Goal: Information Seeking & Learning: Learn about a topic

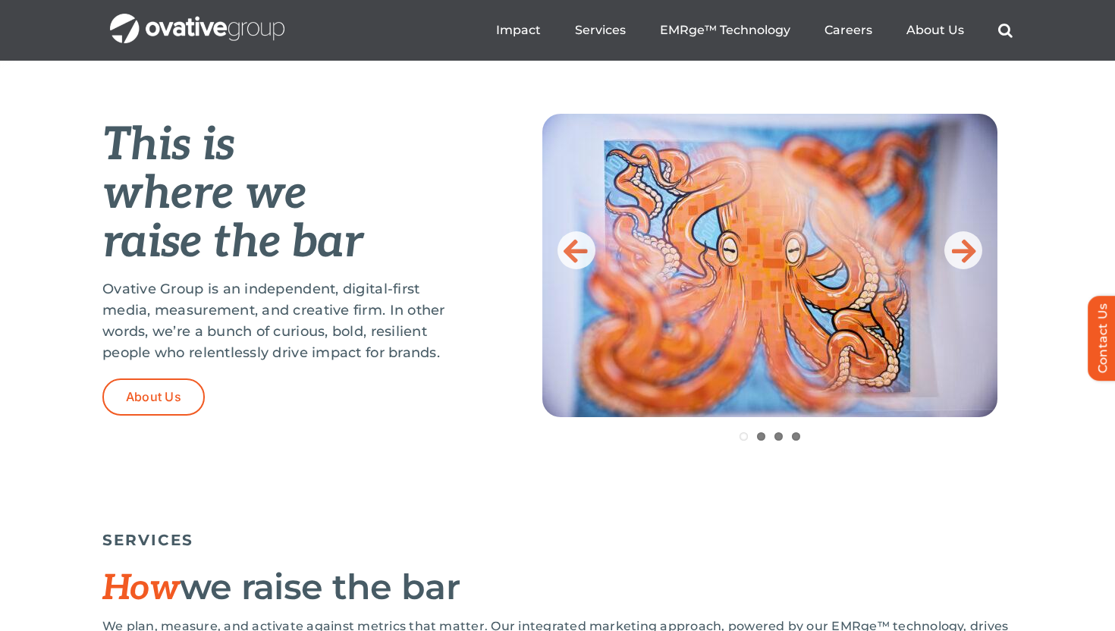
scroll to position [585, 0]
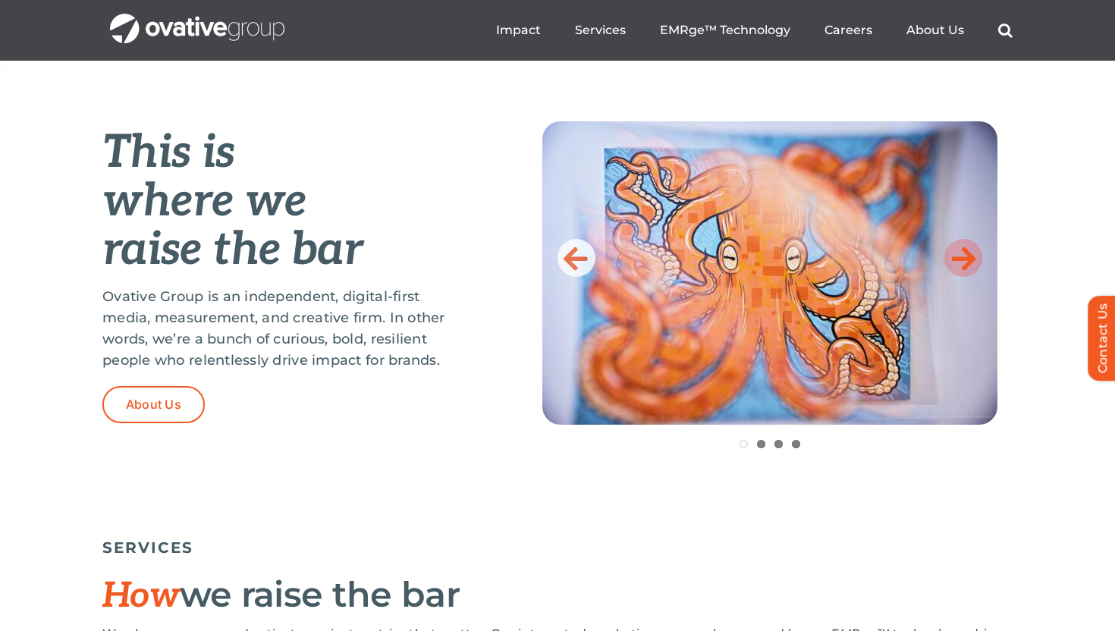
click at [963, 255] on icon at bounding box center [964, 258] width 24 height 30
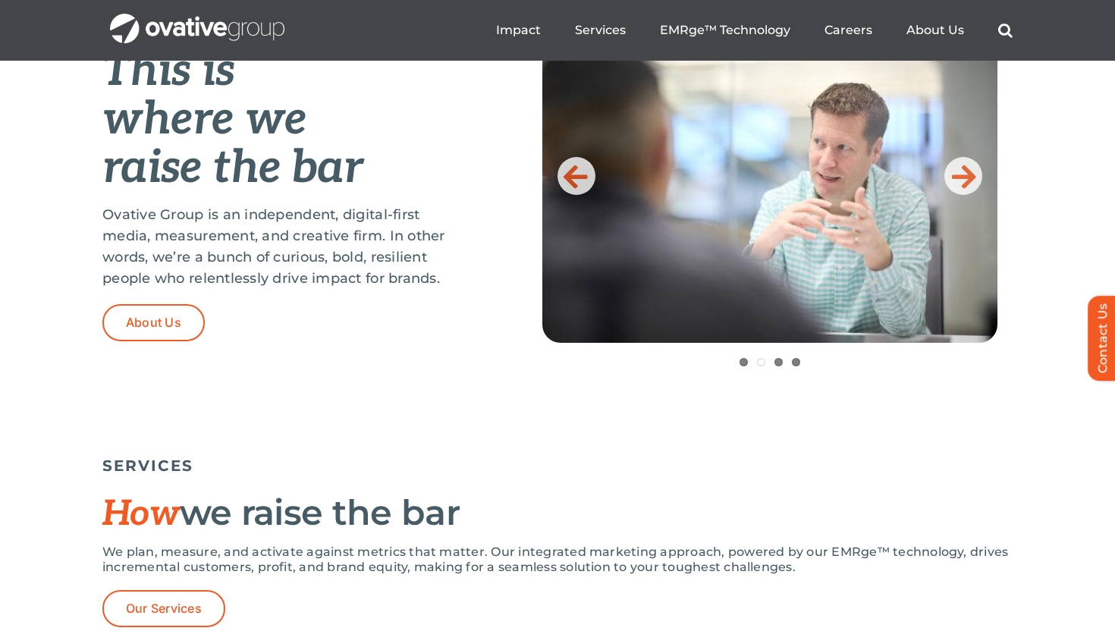
scroll to position [666, 0]
click at [958, 177] on icon at bounding box center [964, 177] width 24 height 30
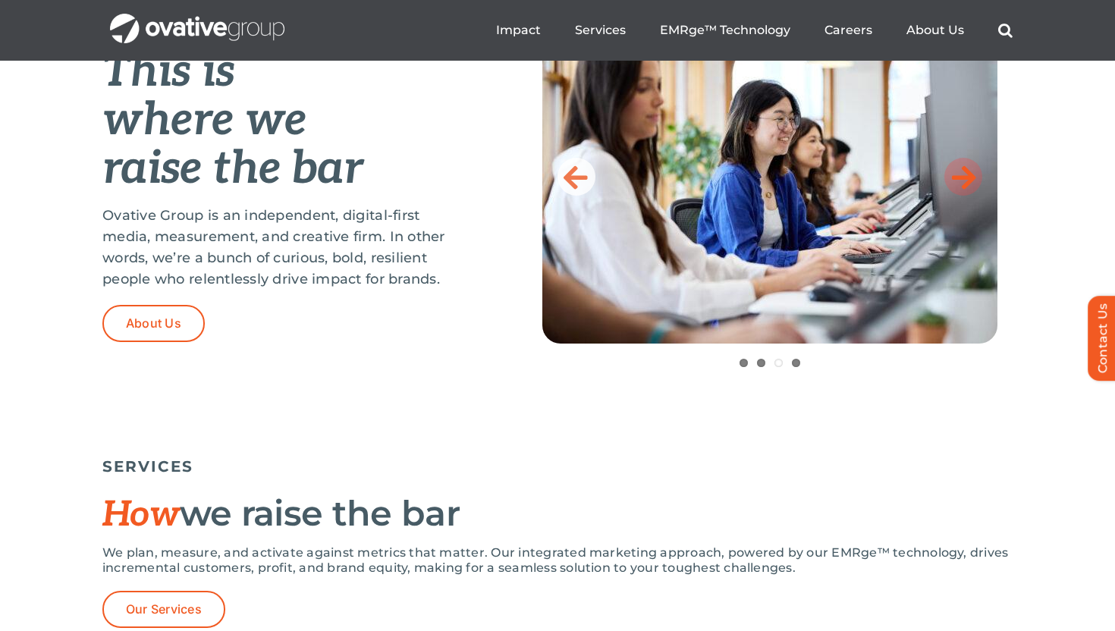
click at [958, 178] on icon at bounding box center [964, 177] width 24 height 30
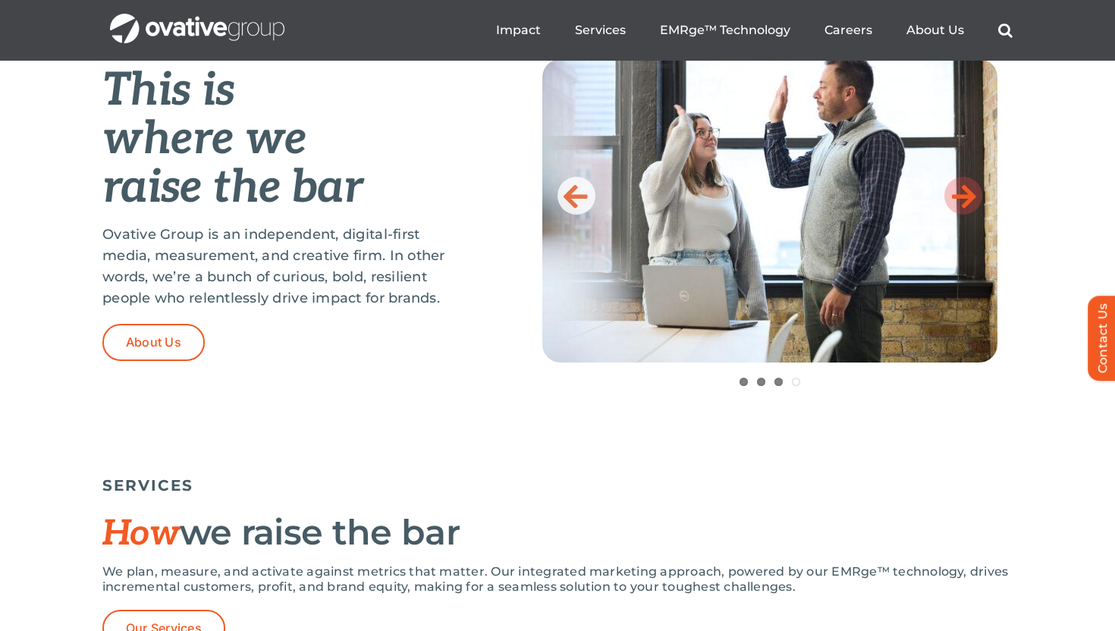
scroll to position [645, 0]
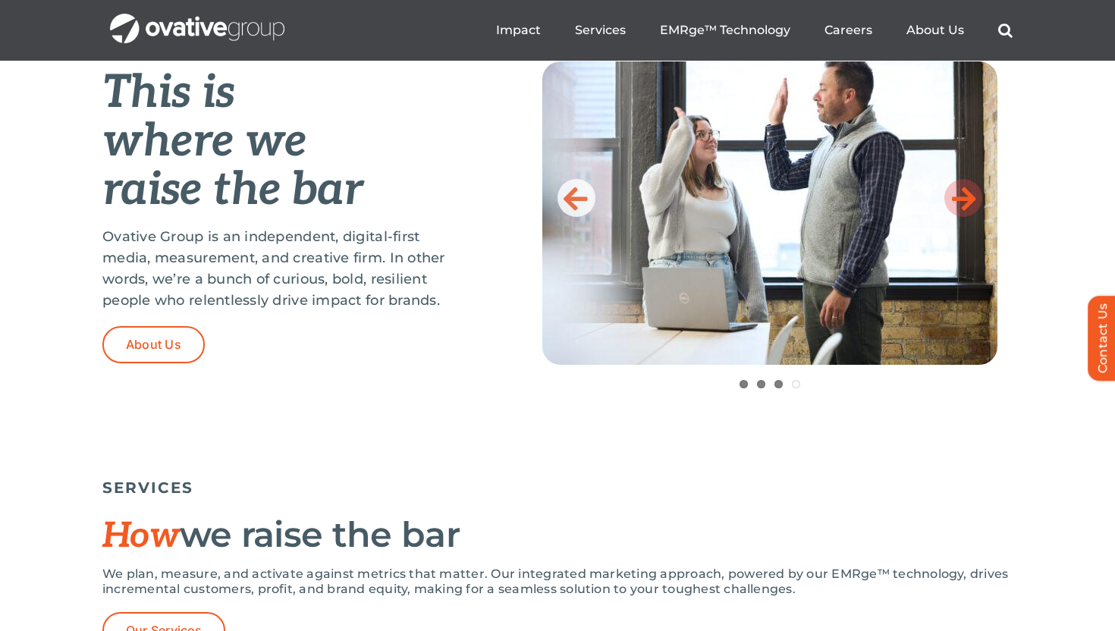
click at [963, 193] on icon at bounding box center [964, 198] width 24 height 30
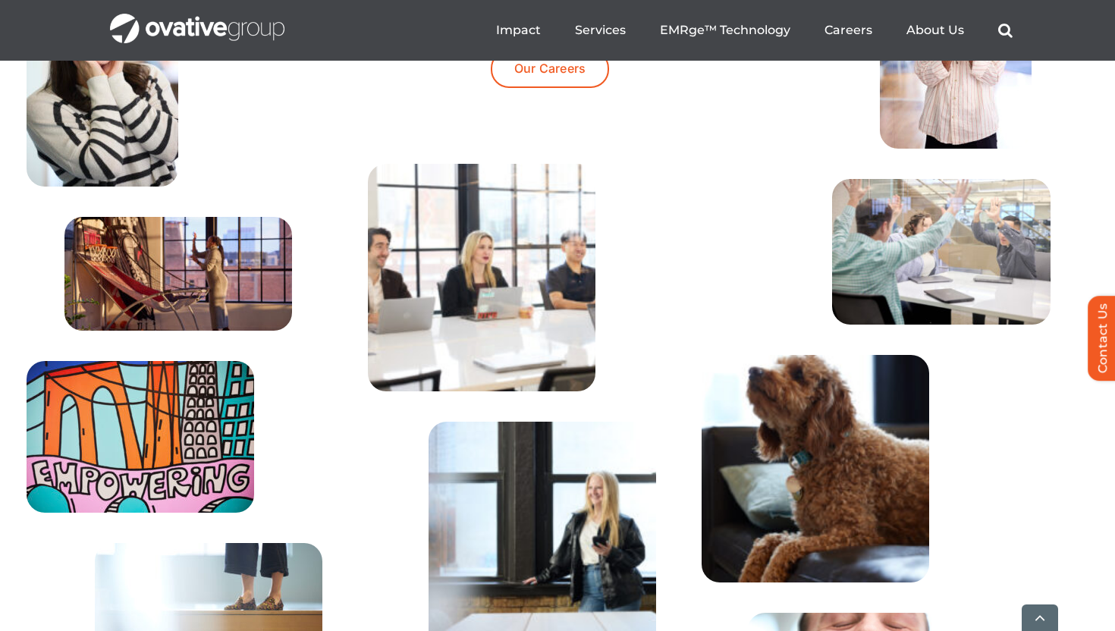
scroll to position [5174, 0]
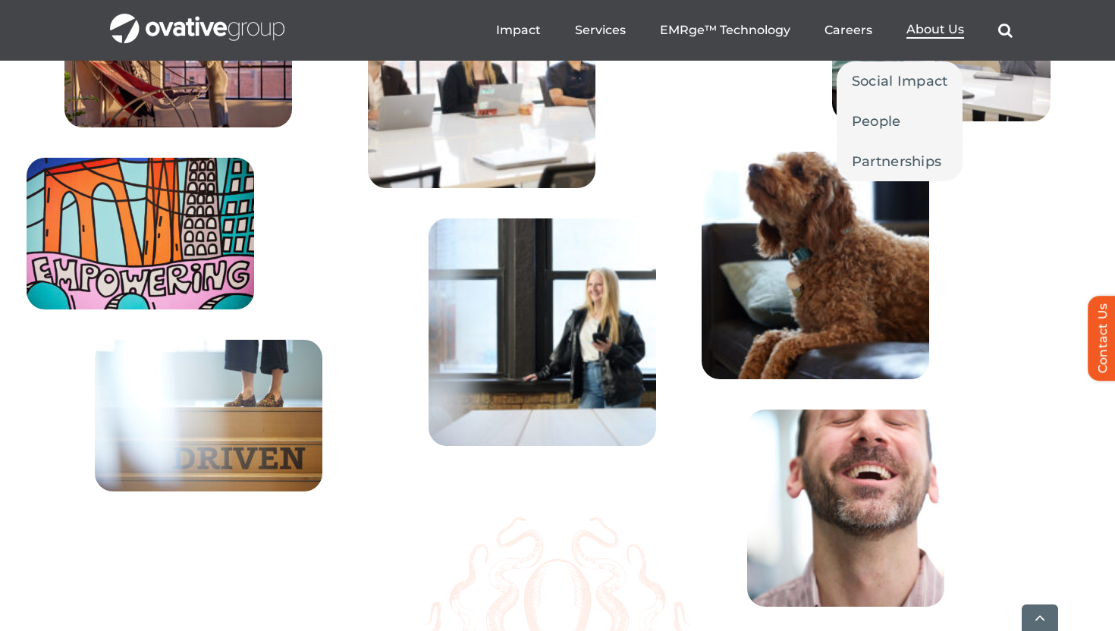
click at [911, 29] on span "About Us" at bounding box center [936, 29] width 58 height 15
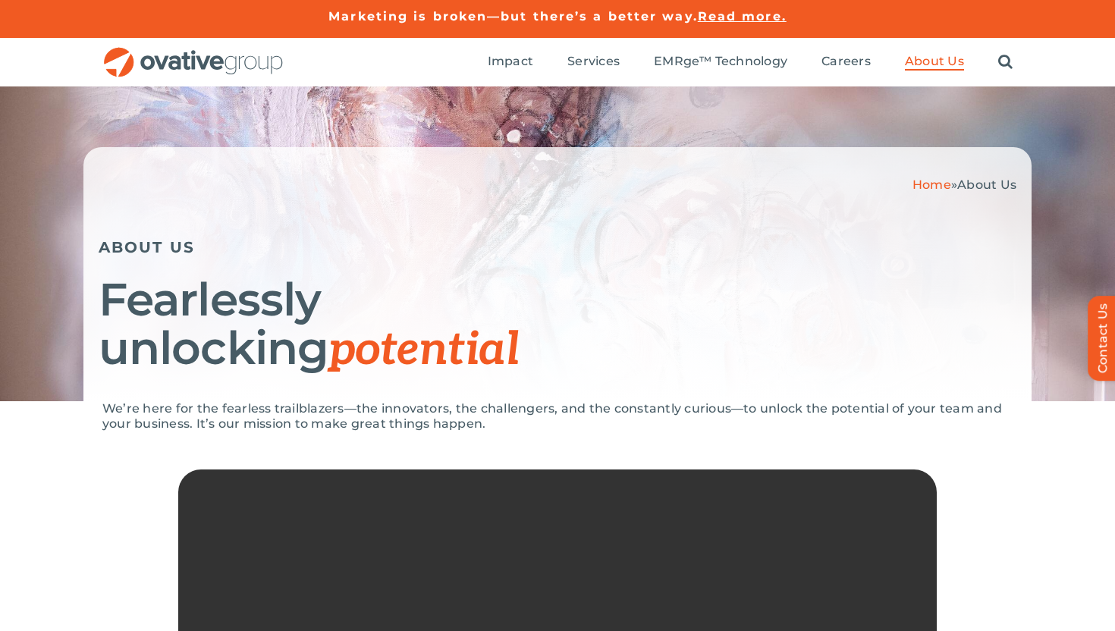
click at [884, 128] on div "Home » About Us ABOUT US Fearlessly unlocking potential" at bounding box center [557, 243] width 1115 height 315
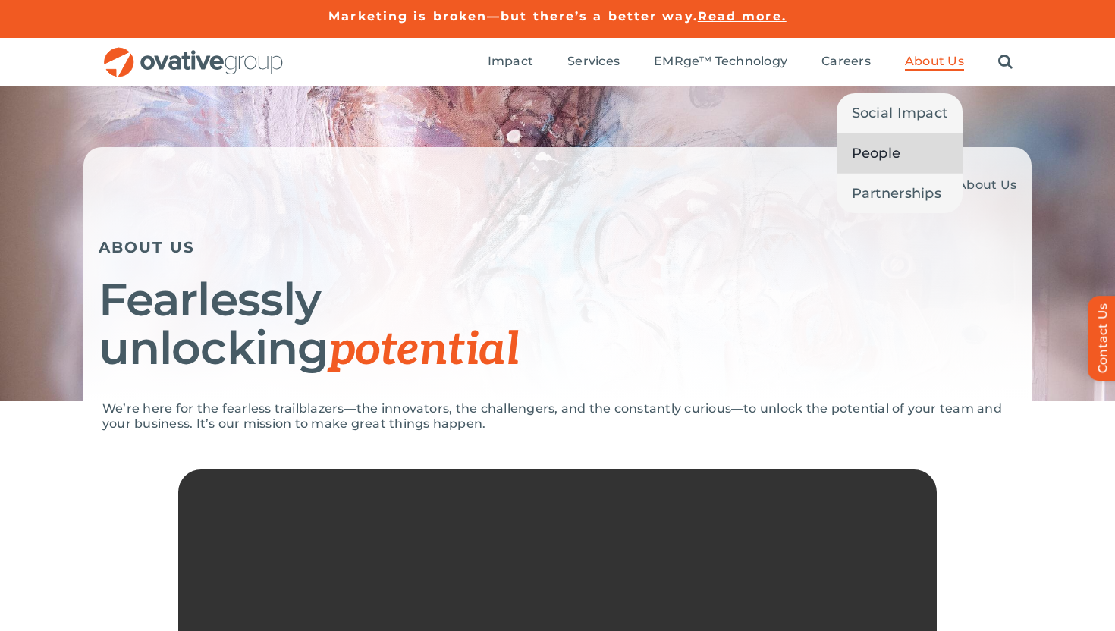
click at [890, 155] on span "People" at bounding box center [876, 153] width 49 height 21
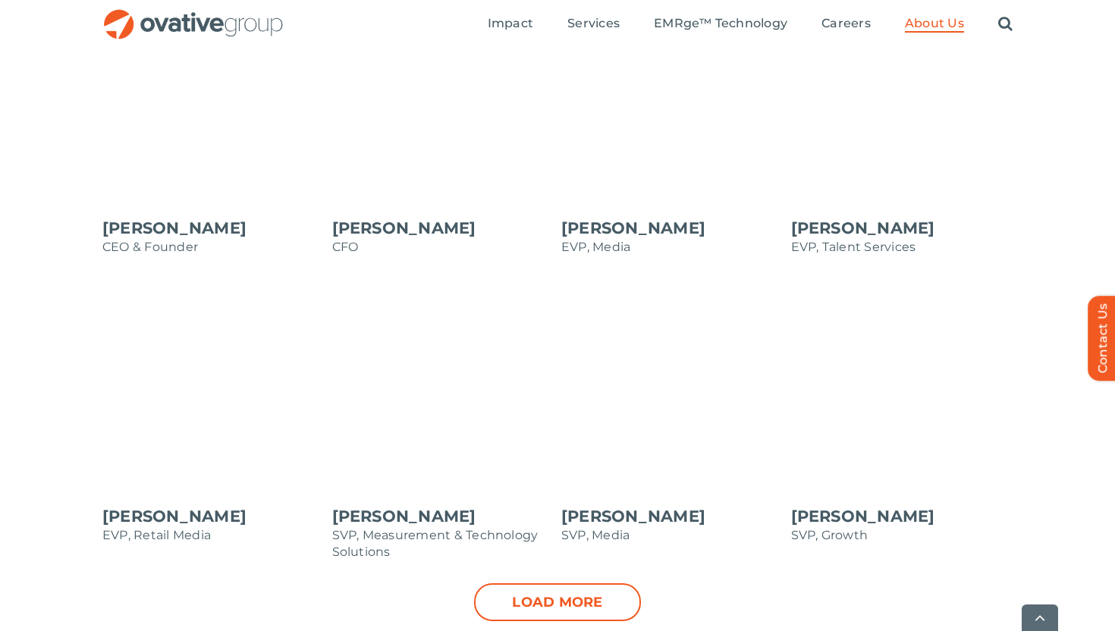
scroll to position [1394, 0]
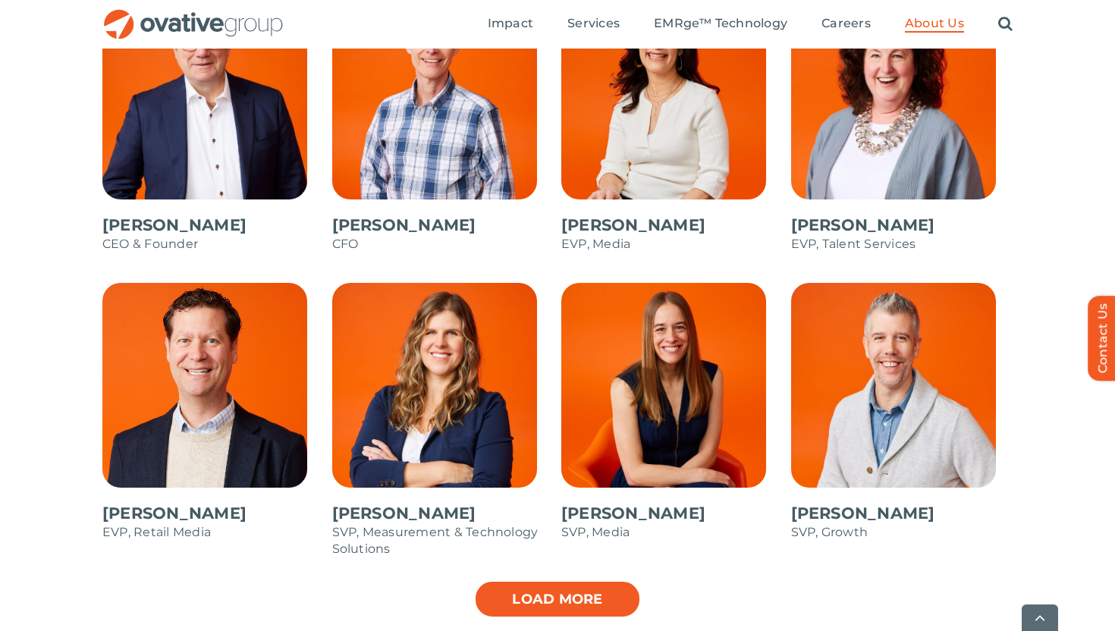
click at [599, 600] on link "Load more" at bounding box center [557, 599] width 167 height 38
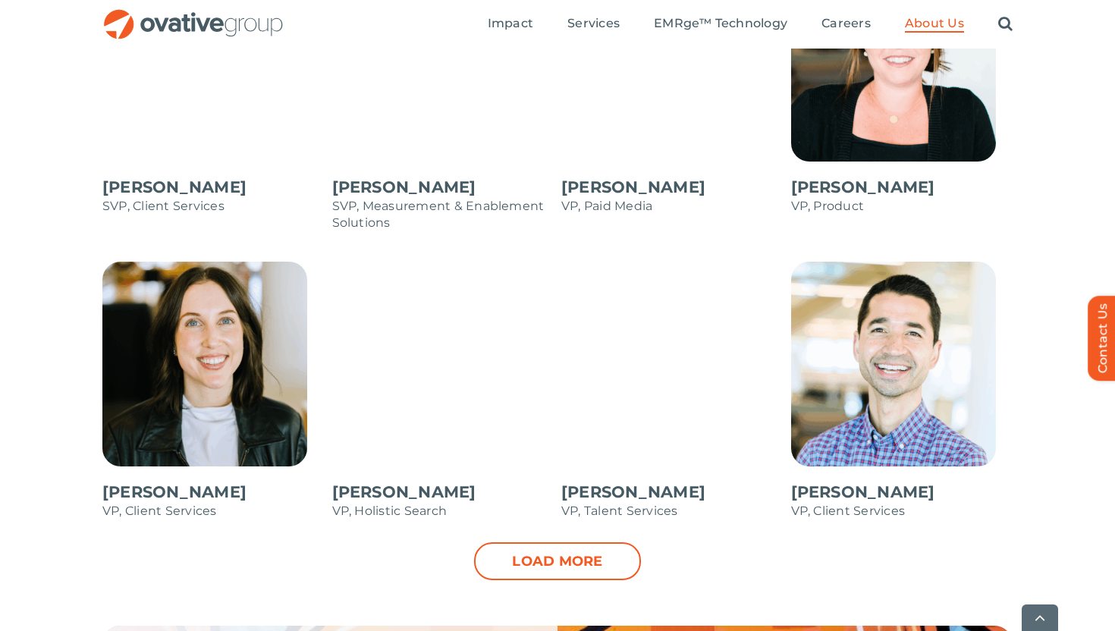
scroll to position [2026, 0]
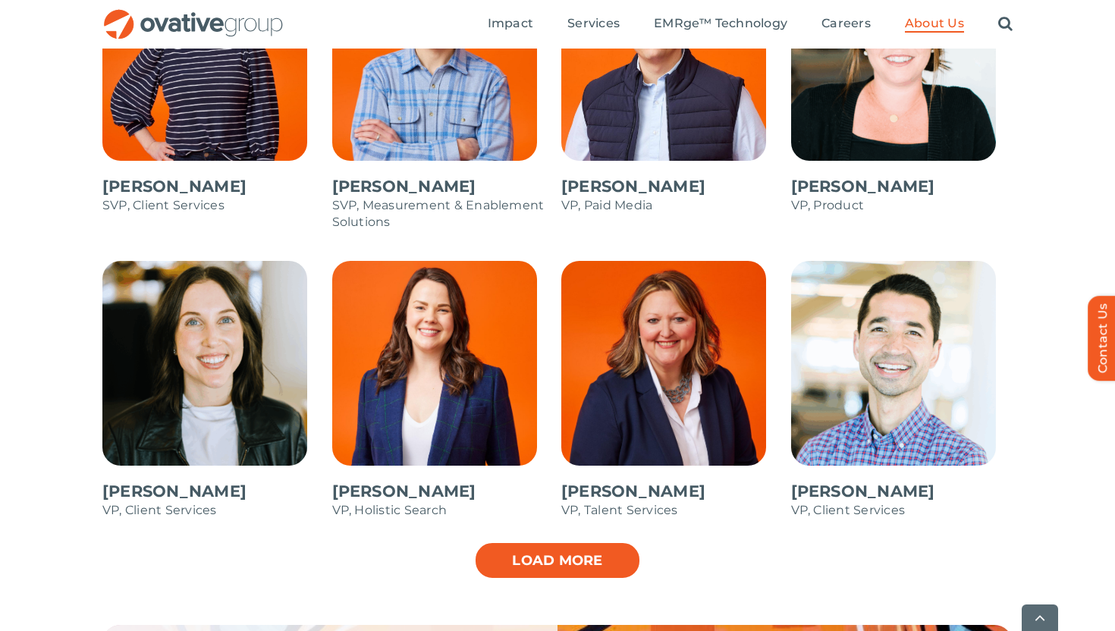
click at [595, 569] on link "Load more" at bounding box center [557, 561] width 167 height 38
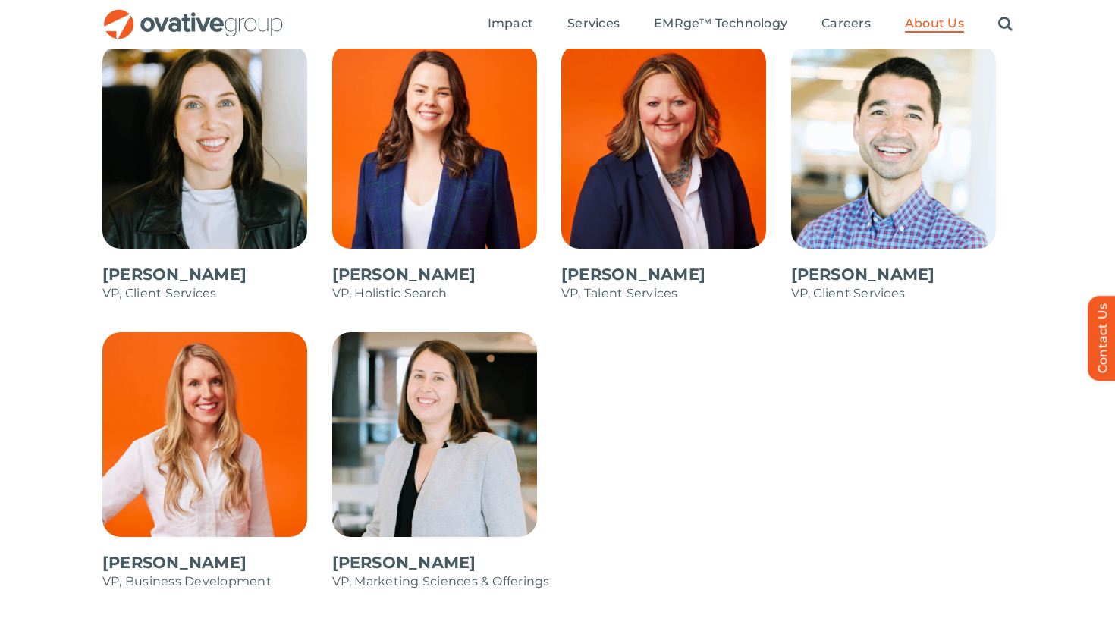
scroll to position [2240, 0]
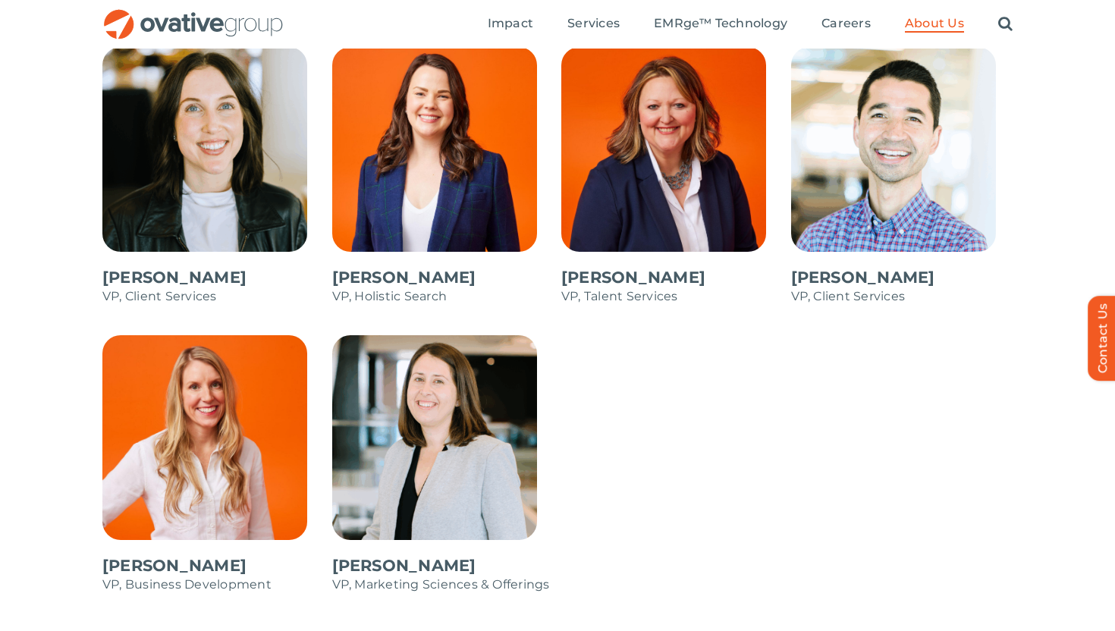
click at [400, 570] on span at bounding box center [443, 471] width 222 height 273
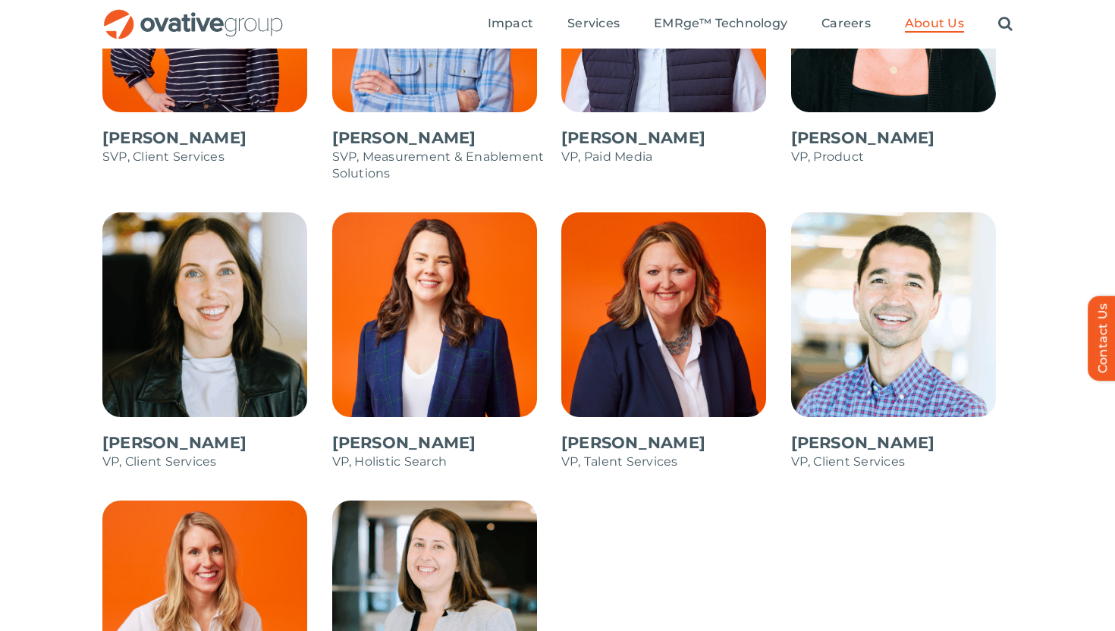
scroll to position [2066, 0]
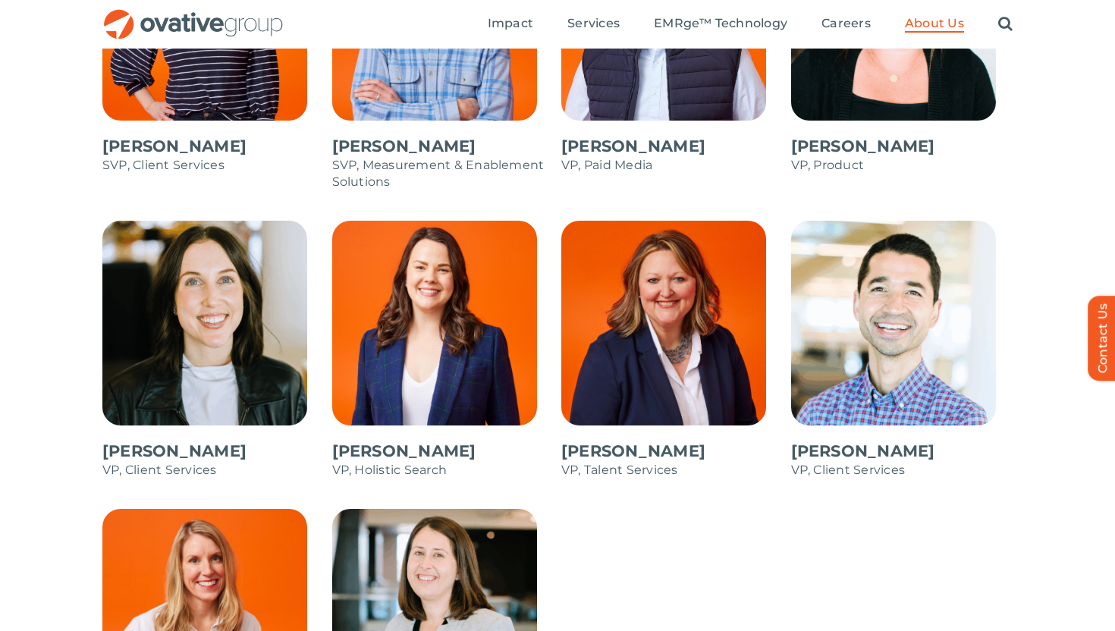
click at [882, 369] on span at bounding box center [902, 357] width 222 height 273
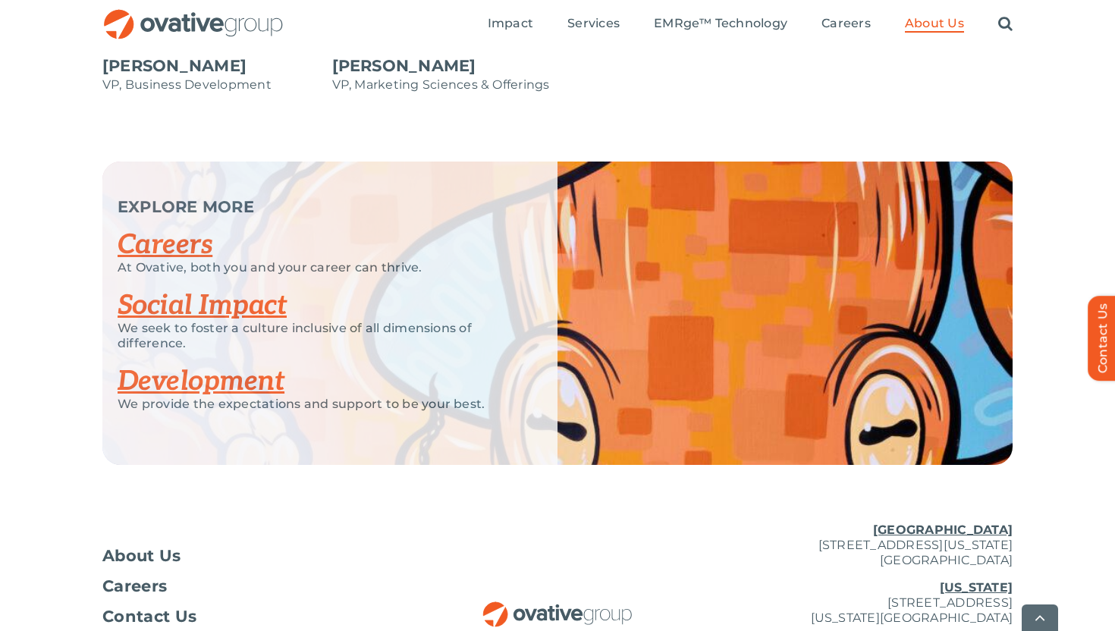
scroll to position [2883, 0]
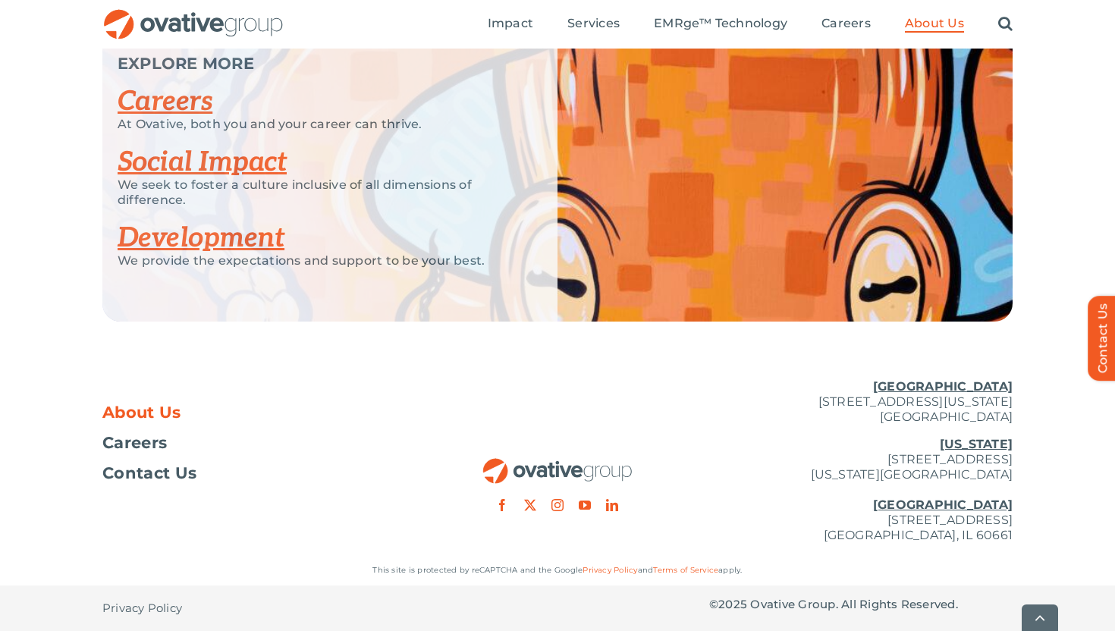
click at [156, 414] on span "About Us" at bounding box center [141, 412] width 79 height 15
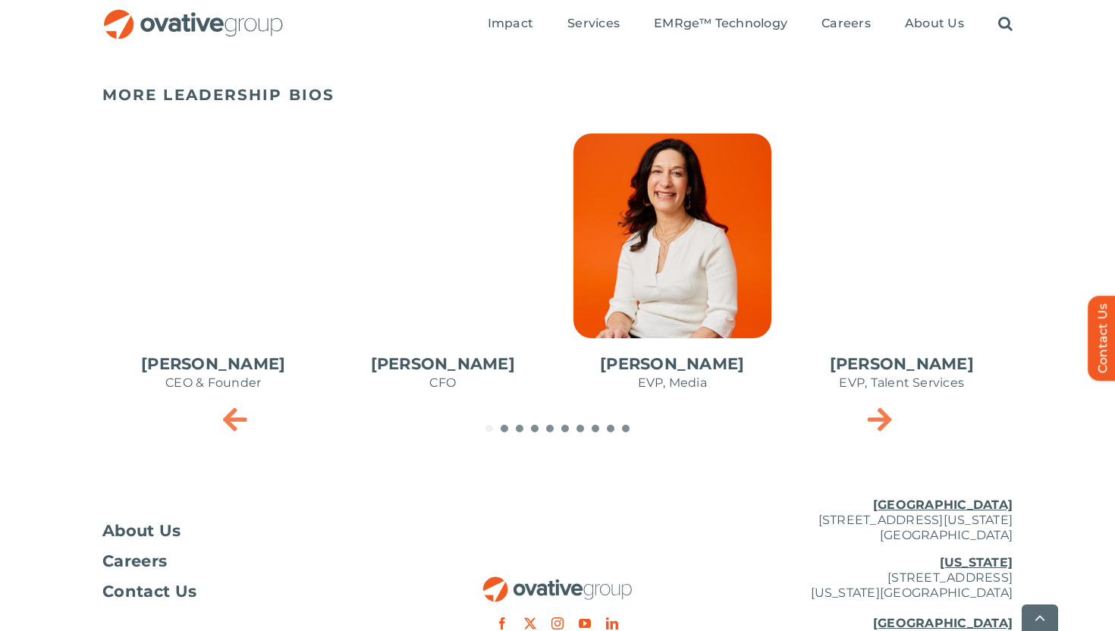
scroll to position [766, 0]
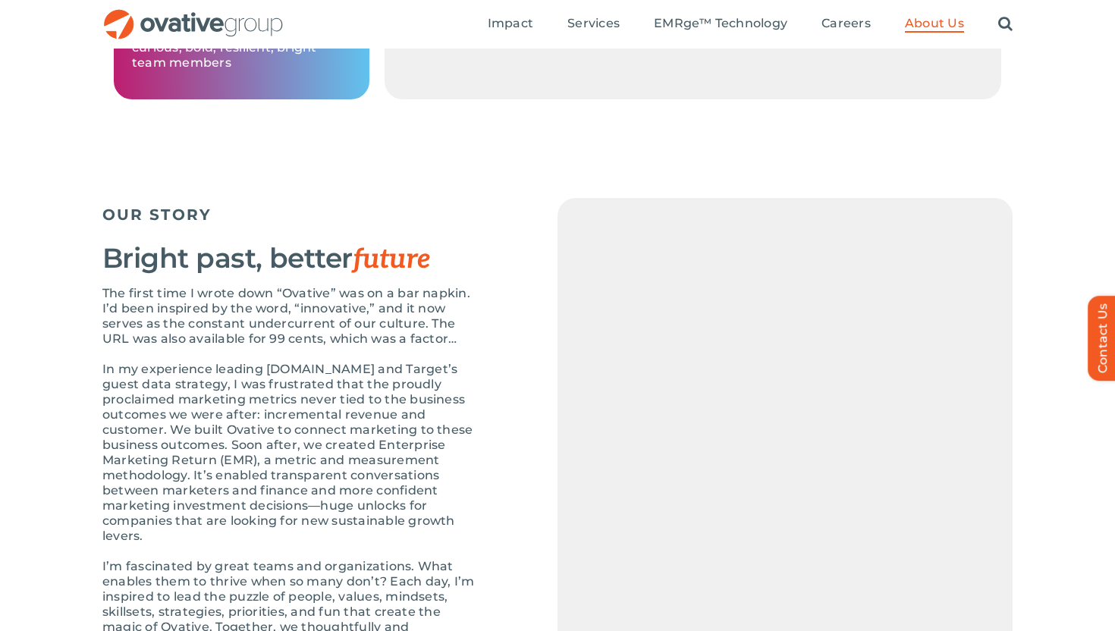
scroll to position [1055, 0]
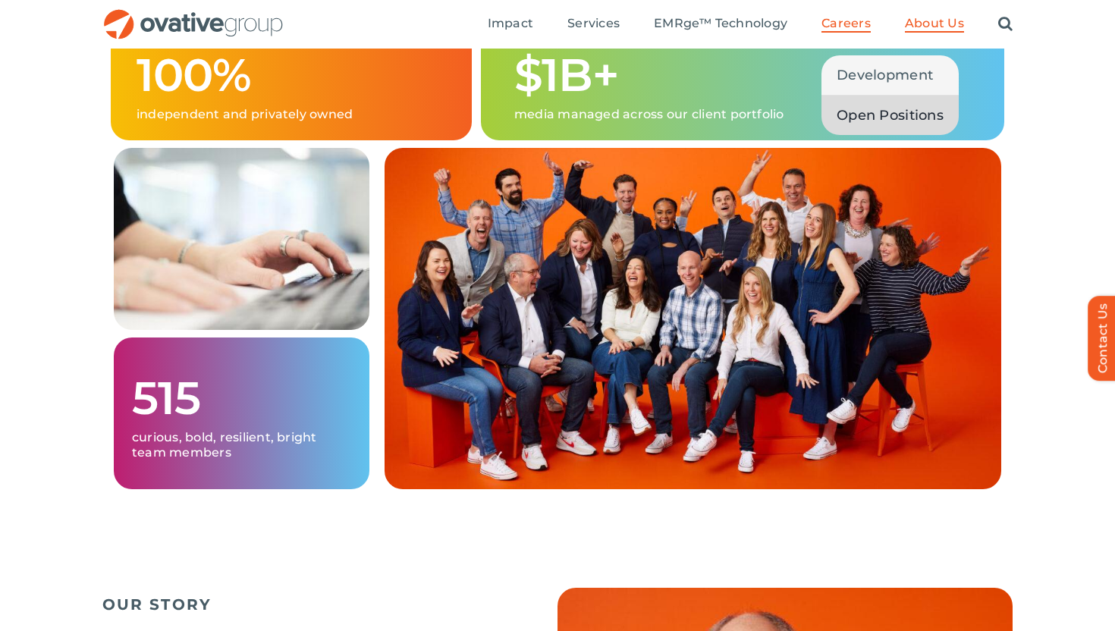
click at [863, 111] on span "Open Positions" at bounding box center [890, 115] width 107 height 21
